Goal: Task Accomplishment & Management: Complete application form

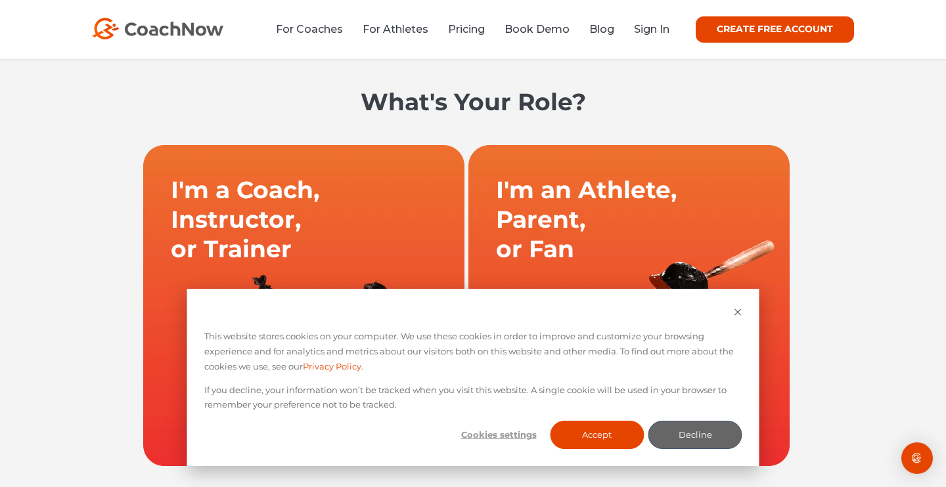
click at [269, 202] on link at bounding box center [303, 305] width 325 height 322
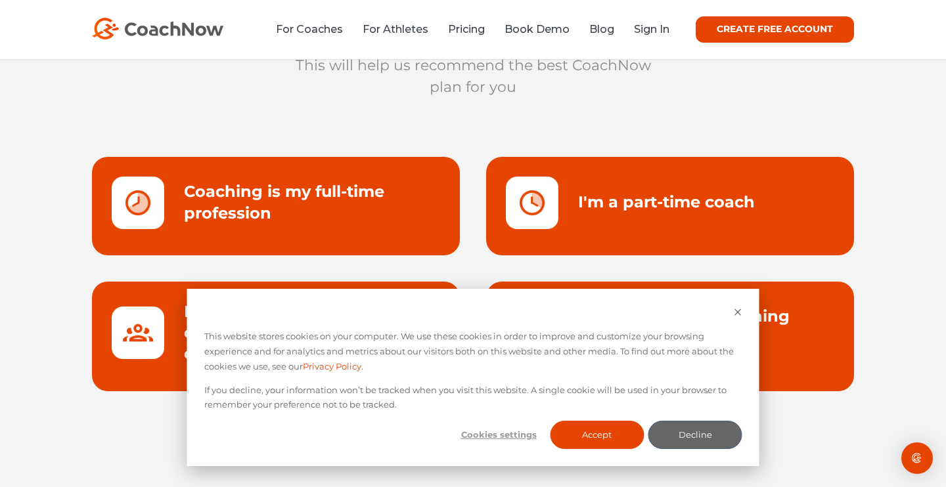
scroll to position [123, 0]
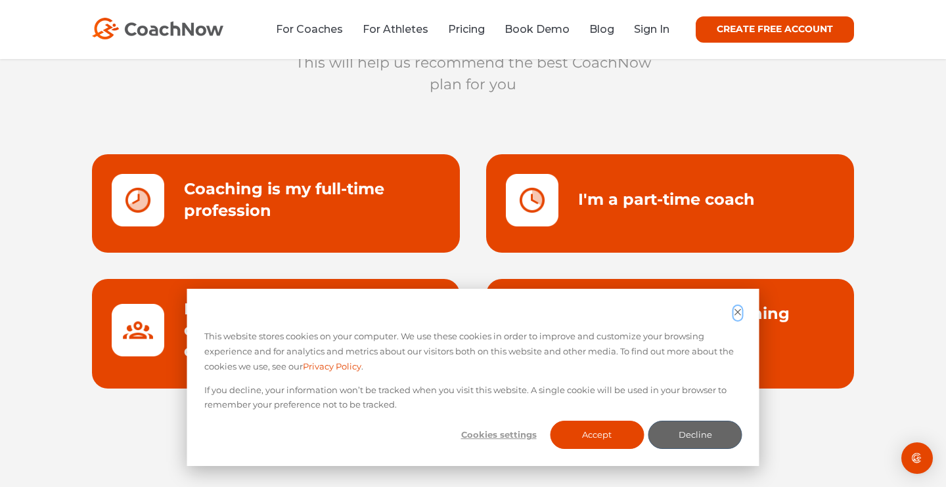
click at [736, 308] on icon "Dismiss cookie banner" at bounding box center [738, 312] width 9 height 9
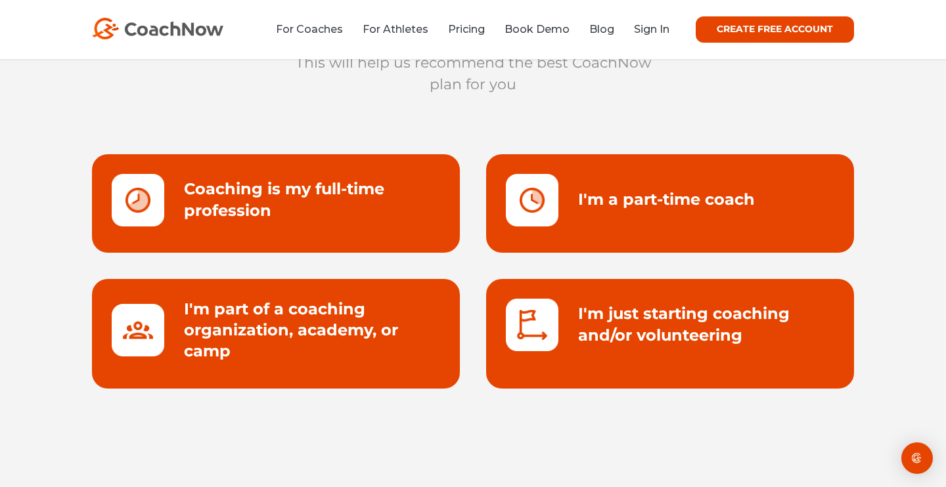
click at [309, 187] on link at bounding box center [276, 203] width 368 height 99
